Goal: Find specific page/section: Find specific page/section

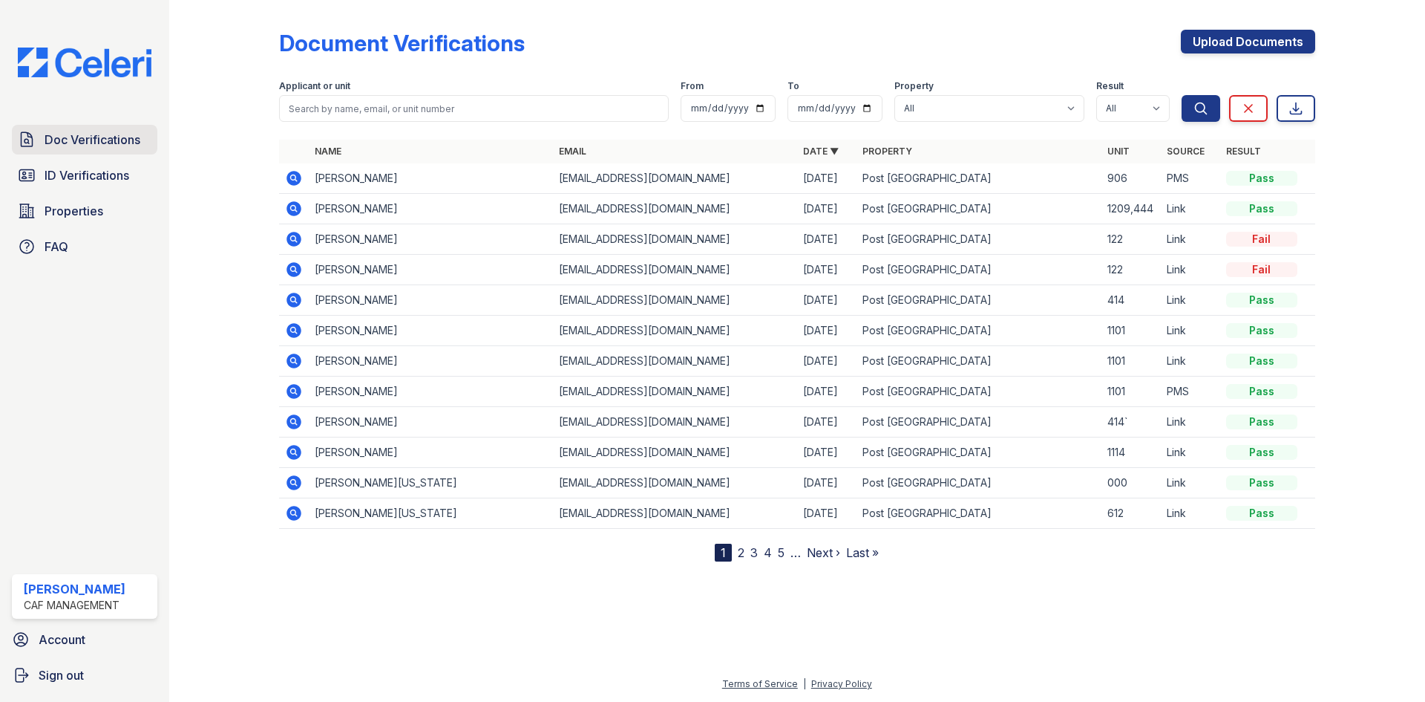
click at [70, 146] on span "Doc Verifications" at bounding box center [93, 140] width 96 height 18
click at [79, 144] on span "Doc Verifications" at bounding box center [93, 140] width 96 height 18
click at [124, 140] on span "Doc Verifications" at bounding box center [93, 140] width 96 height 18
click at [295, 206] on icon at bounding box center [294, 209] width 18 height 18
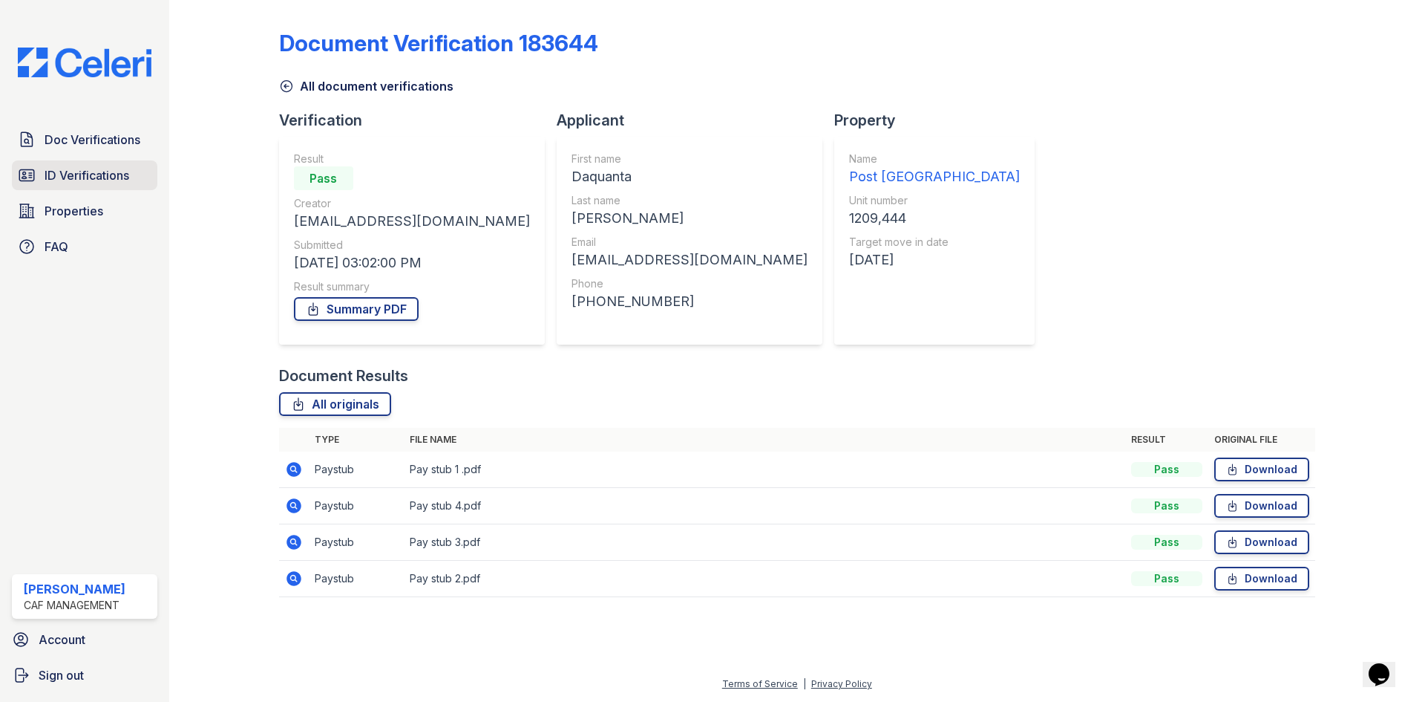
click at [109, 178] on span "ID Verifications" at bounding box center [87, 175] width 85 height 18
